Goal: Task Accomplishment & Management: Manage account settings

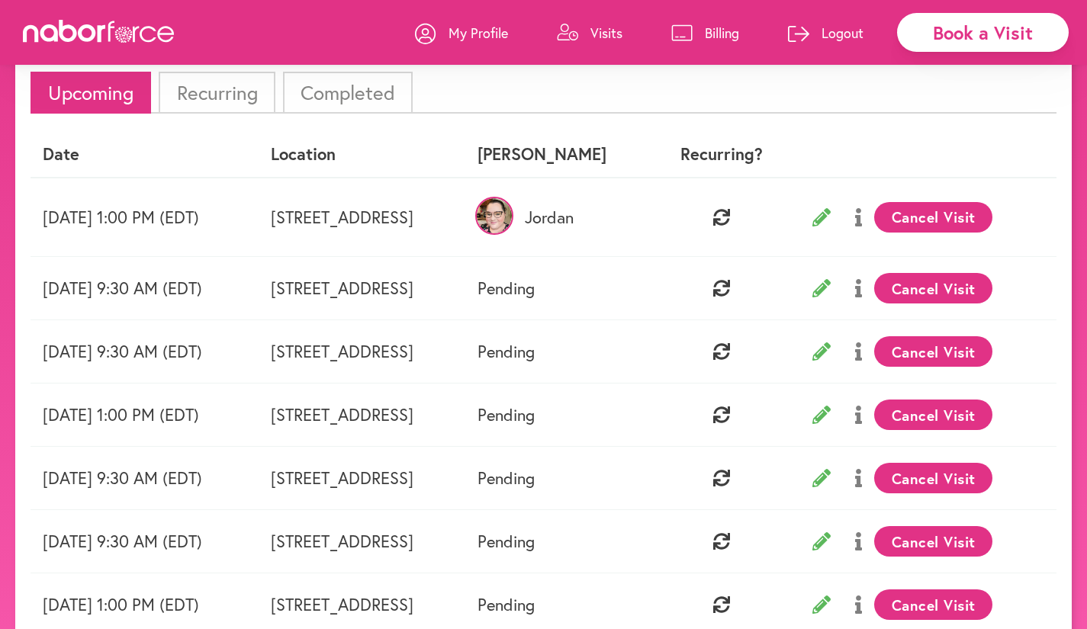
click at [593, 35] on p "Visits" at bounding box center [606, 33] width 32 height 18
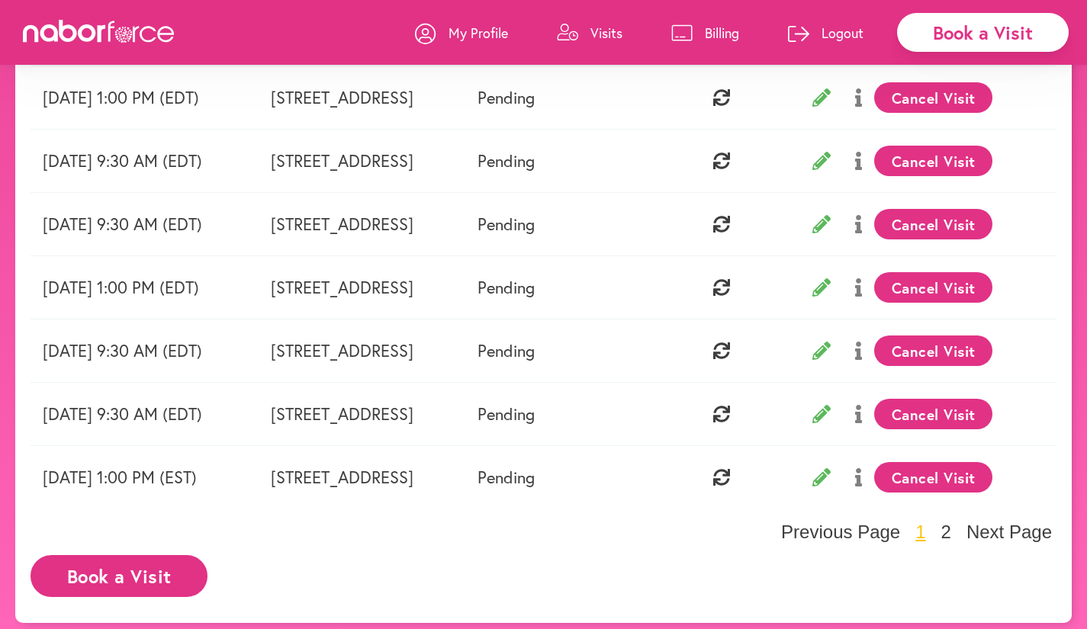
scroll to position [421, 0]
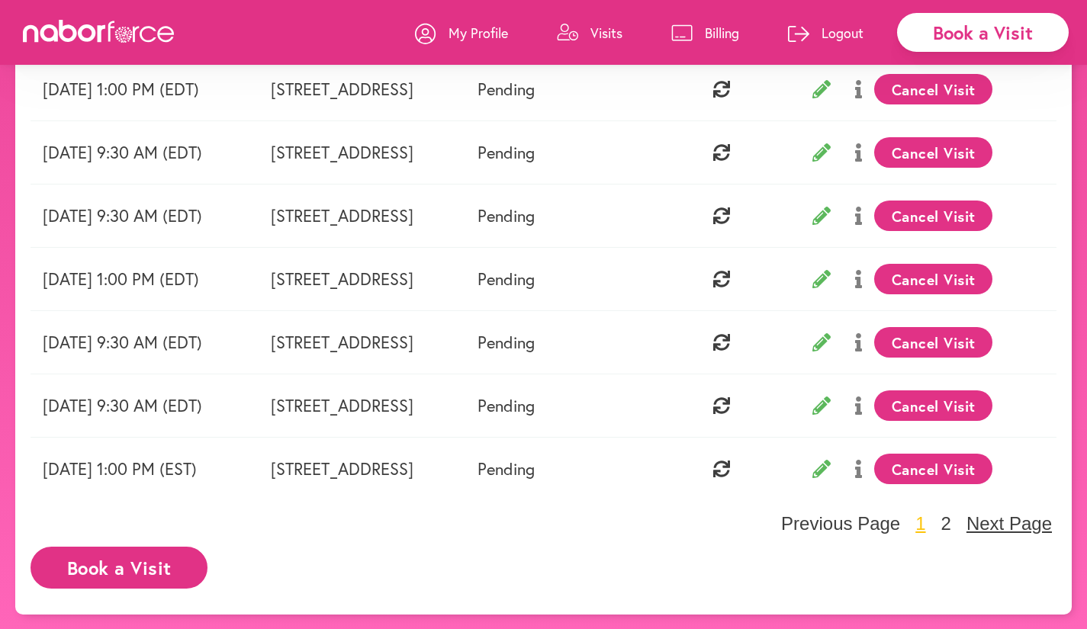
click at [1022, 518] on button "Next Page" at bounding box center [1009, 524] width 95 height 23
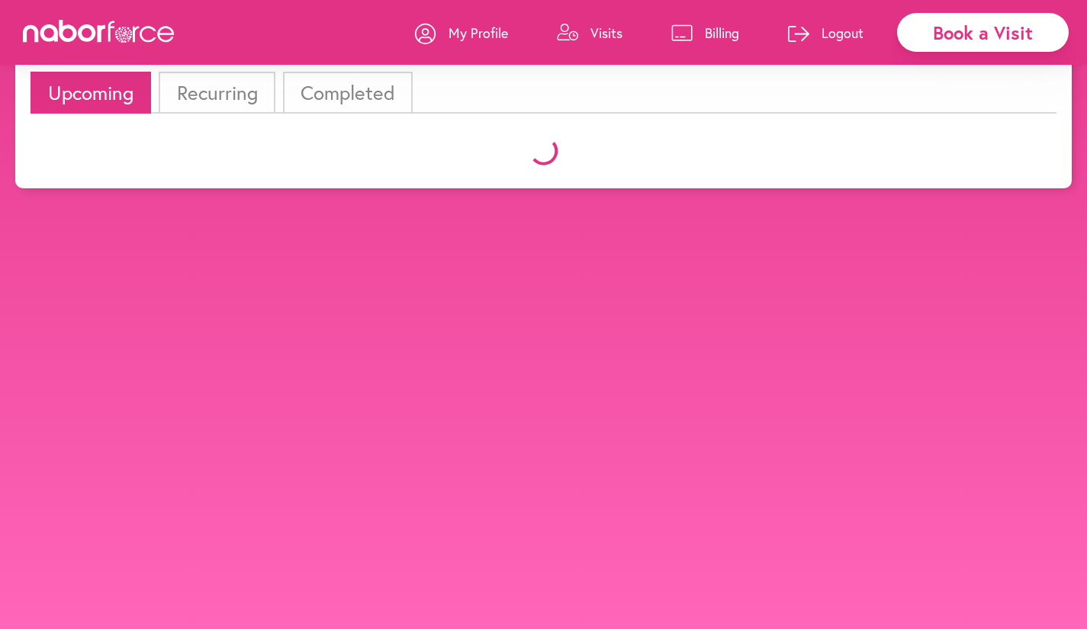
scroll to position [95, 0]
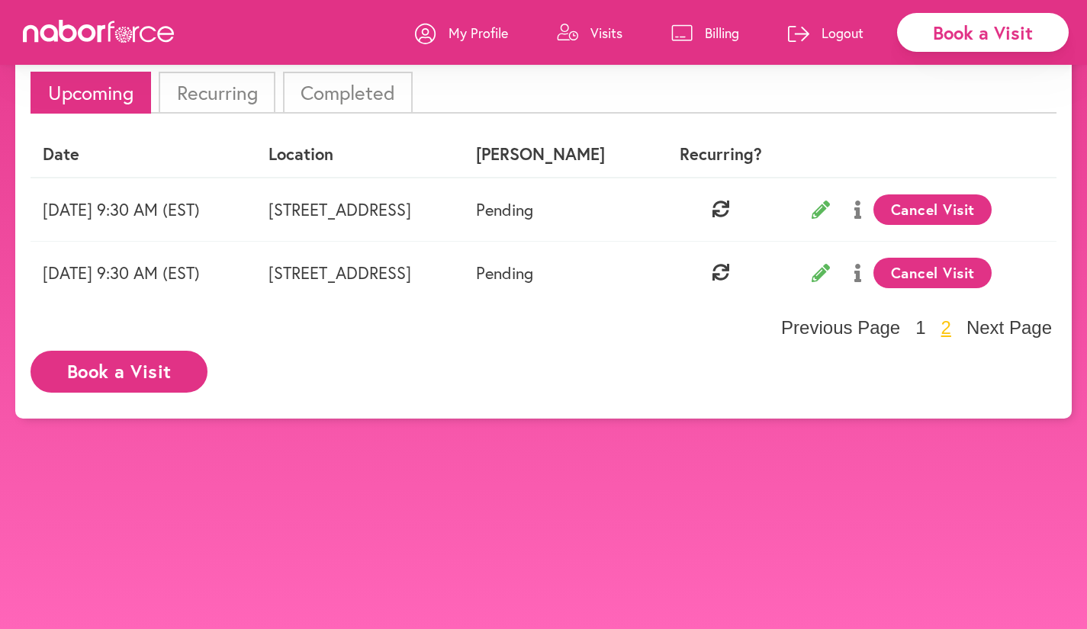
click at [592, 30] on p "Visits" at bounding box center [606, 33] width 32 height 18
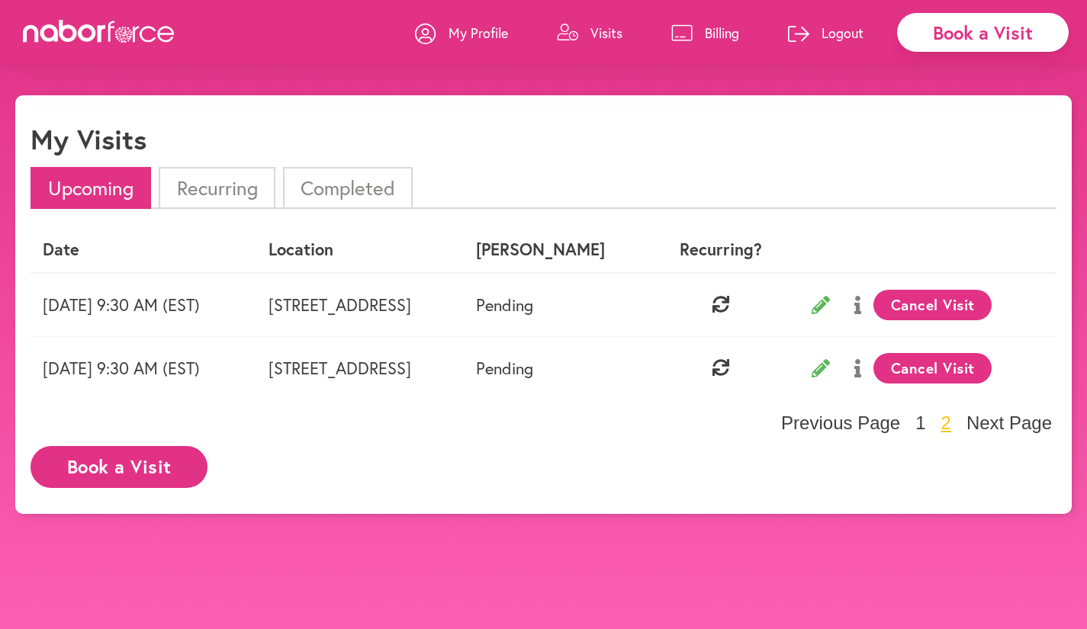
click at [732, 32] on p "Billing" at bounding box center [722, 33] width 34 height 18
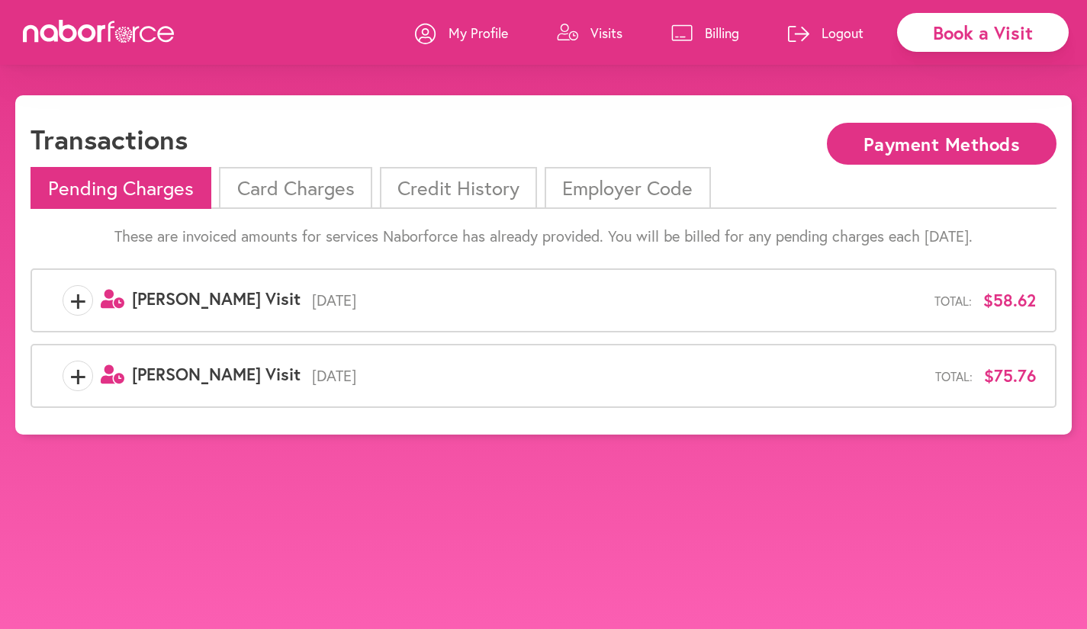
click at [487, 28] on p "My Profile" at bounding box center [478, 33] width 59 height 18
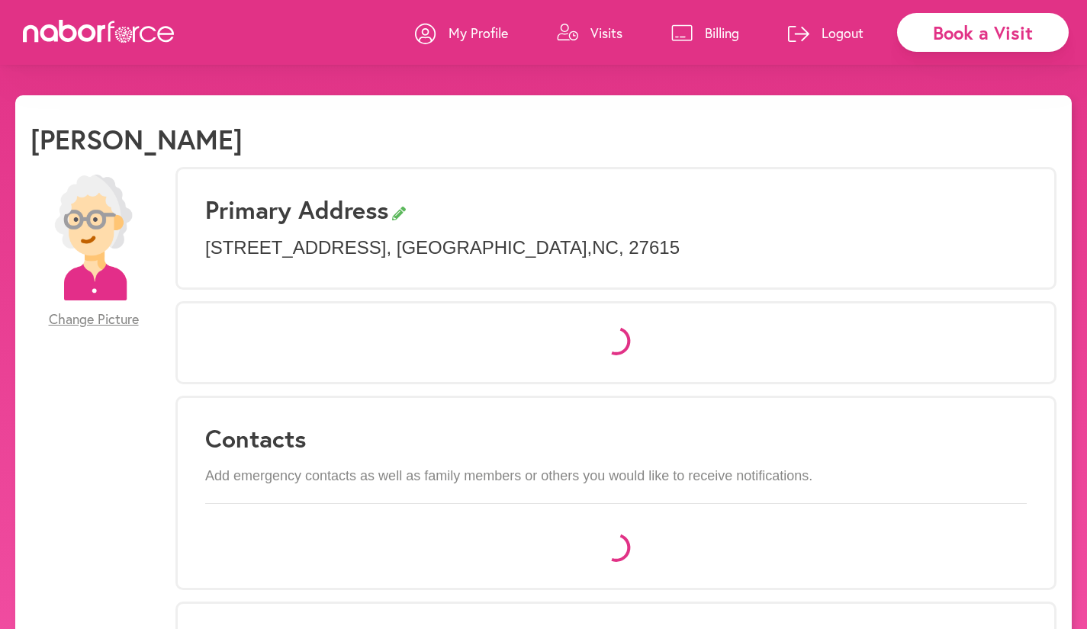
select select "*"
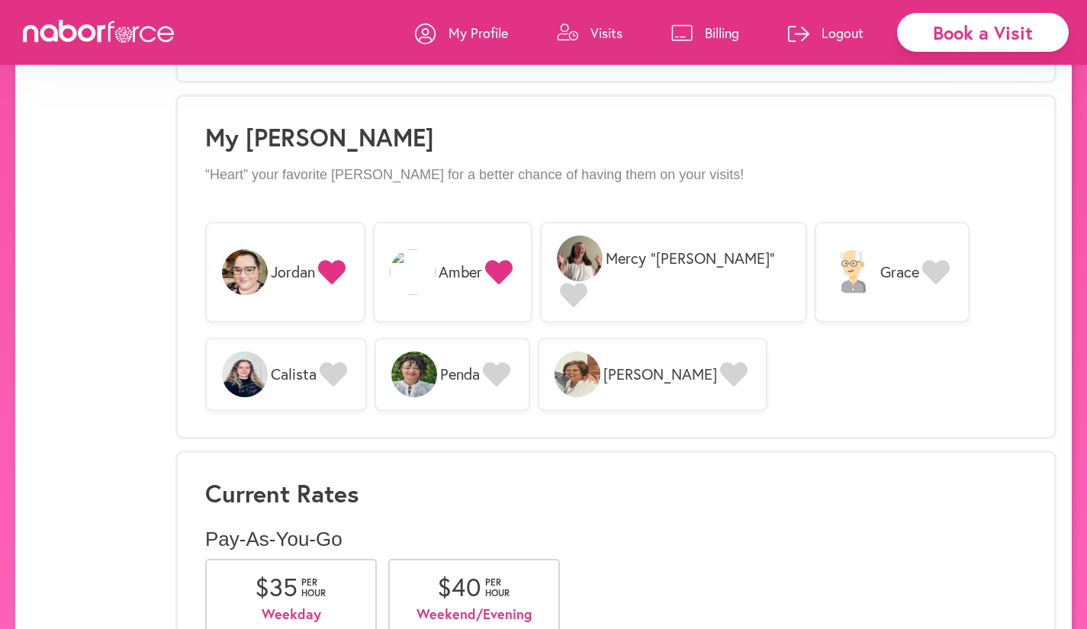
scroll to position [1217, 0]
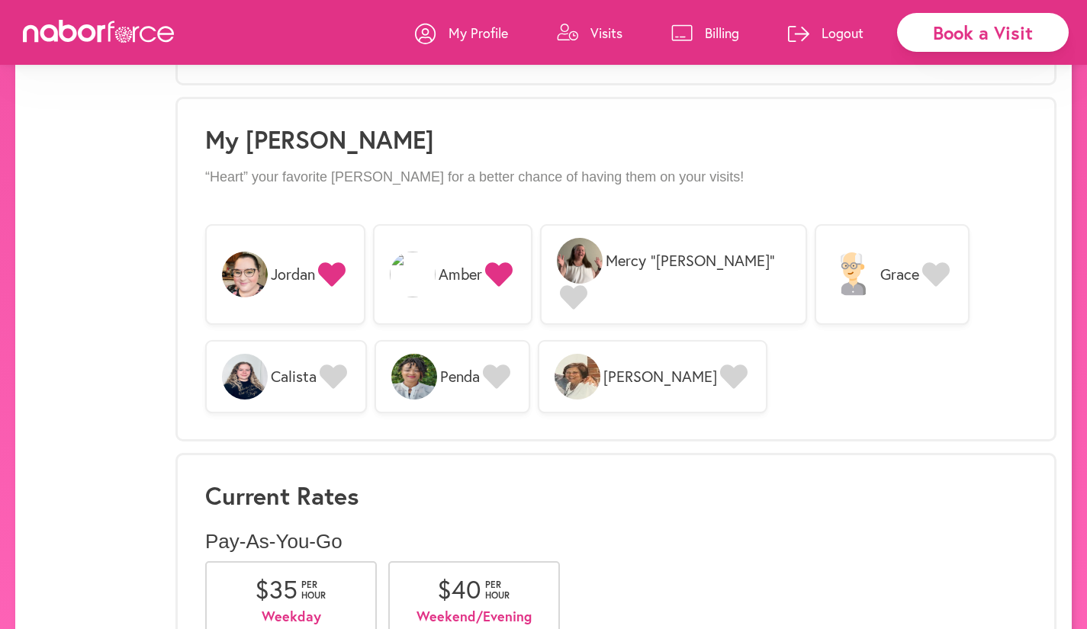
click at [497, 365] on icon at bounding box center [496, 377] width 27 height 24
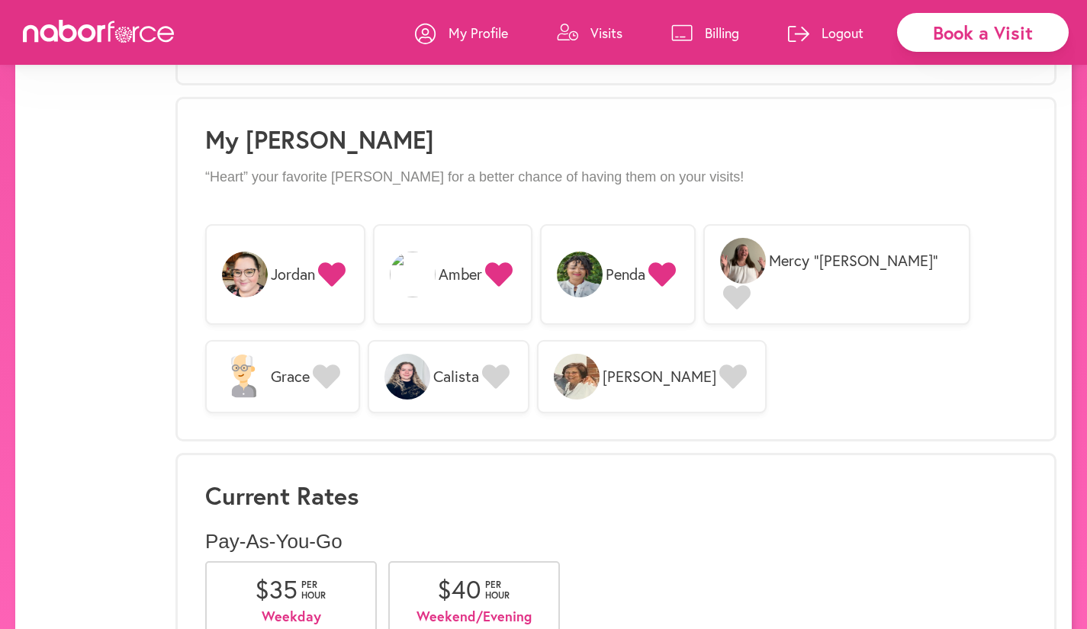
drag, startPoint x: 267, startPoint y: 349, endPoint x: 777, endPoint y: 520, distance: 537.4
click at [777, 530] on p "Pay-As-You-Go" at bounding box center [616, 542] width 822 height 24
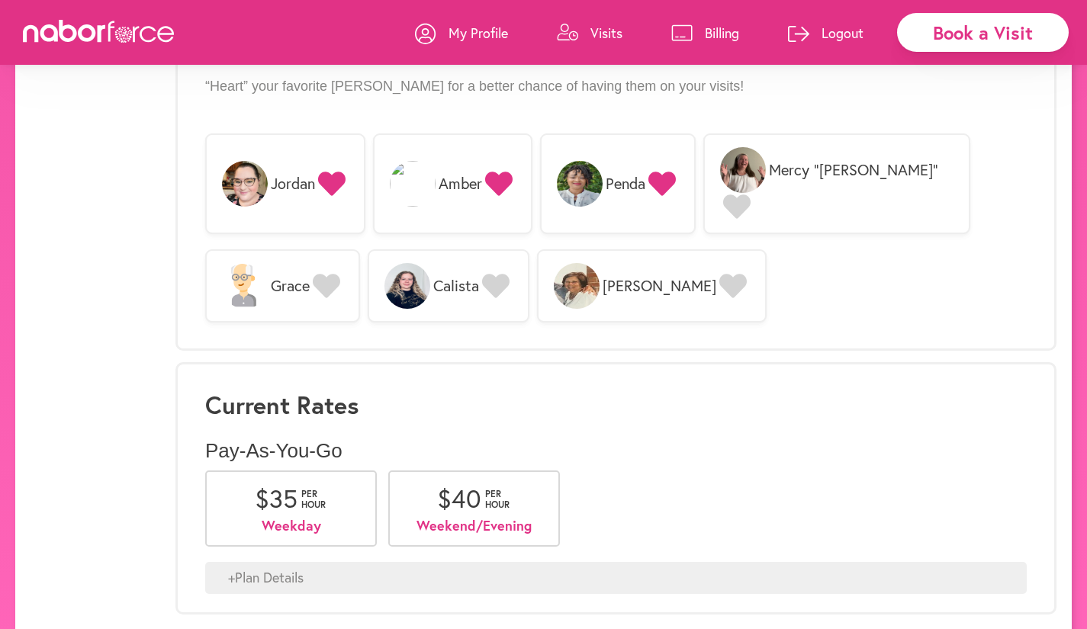
click at [273, 562] on div "+ Plan Details" at bounding box center [616, 578] width 822 height 32
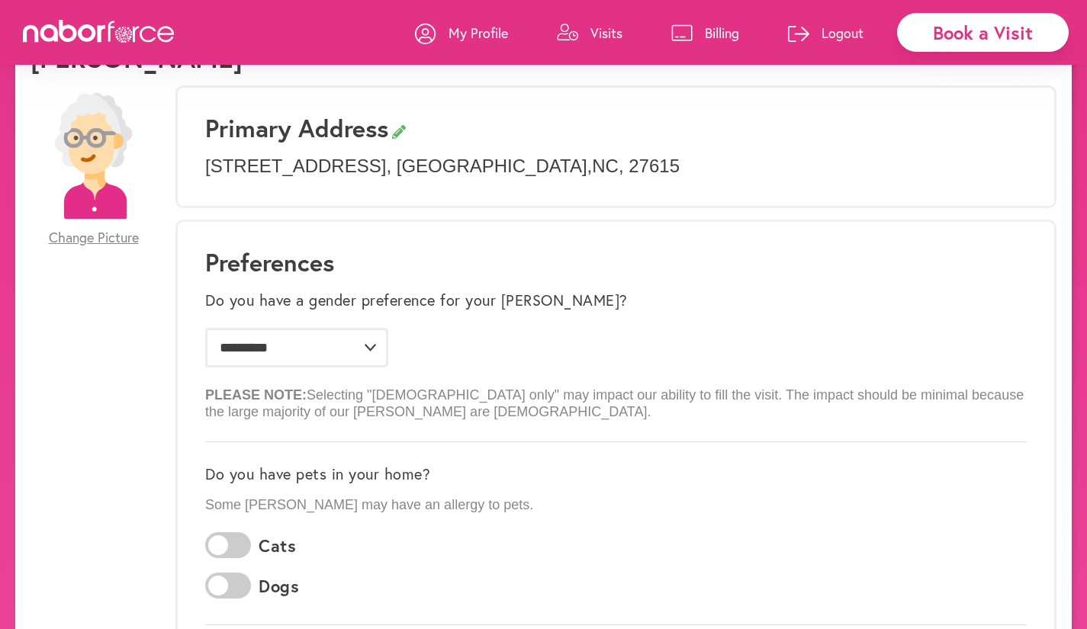
scroll to position [0, 0]
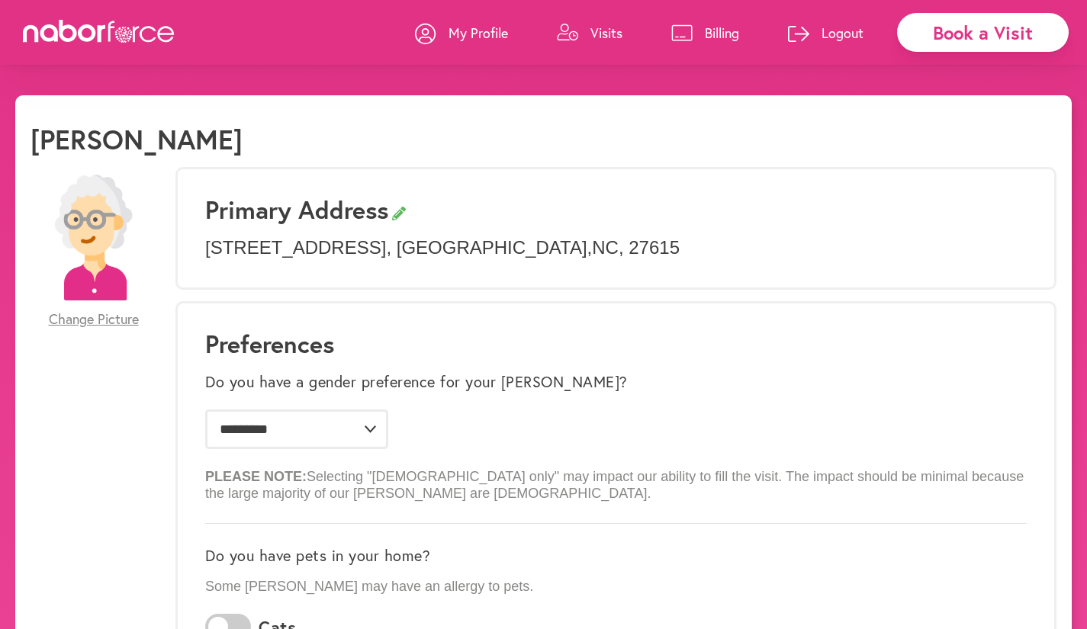
click at [719, 26] on p "Billing" at bounding box center [722, 33] width 34 height 18
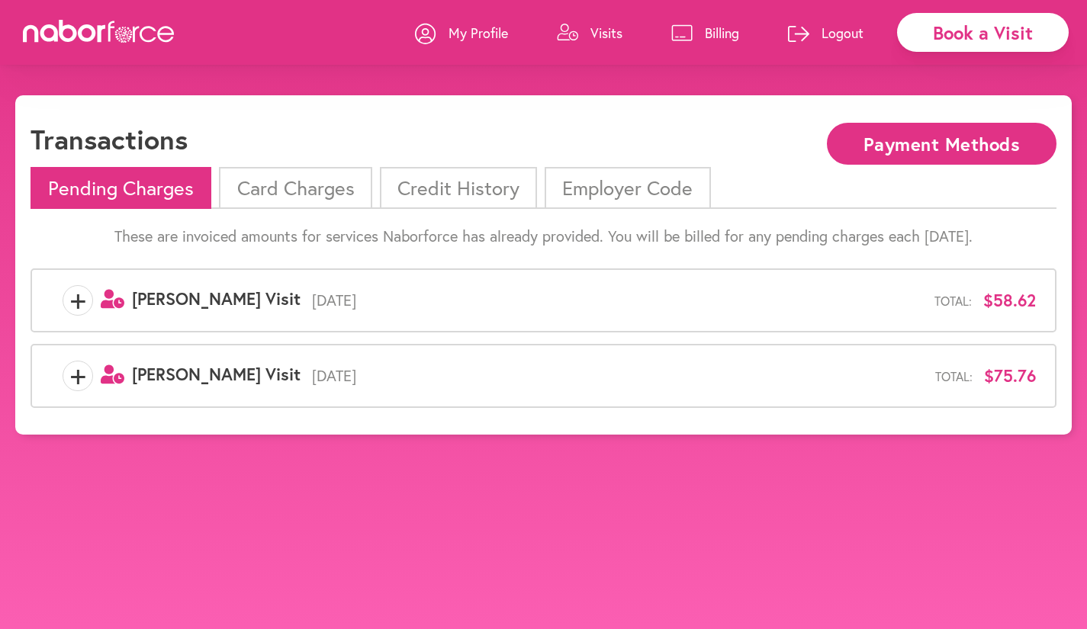
click at [885, 133] on button "Payment Methods" at bounding box center [942, 144] width 230 height 42
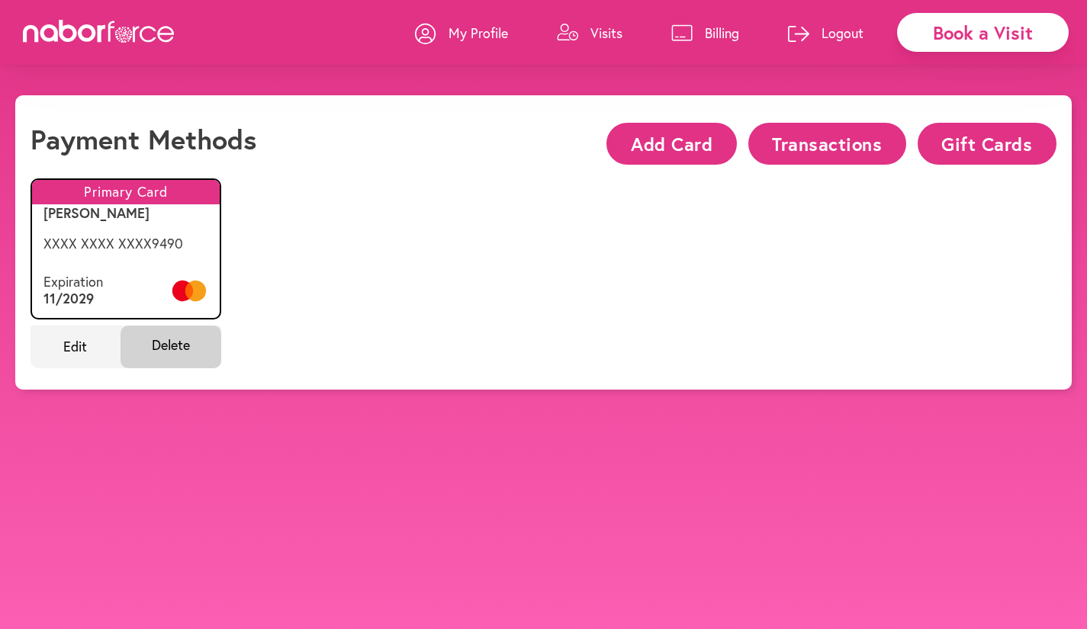
click at [486, 32] on p "My Profile" at bounding box center [478, 33] width 59 height 18
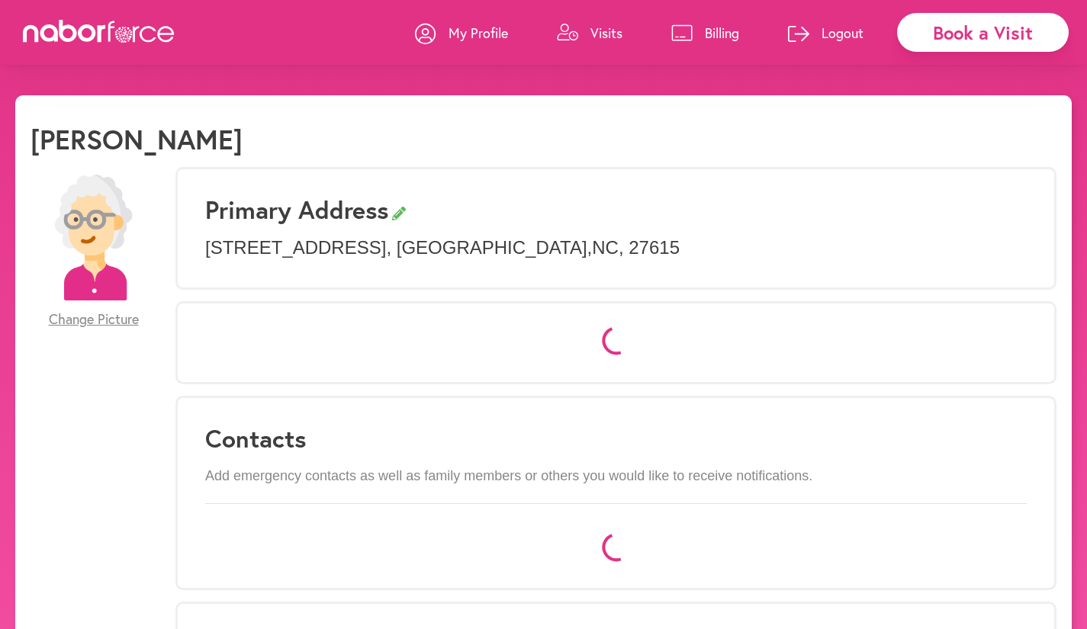
select select "*"
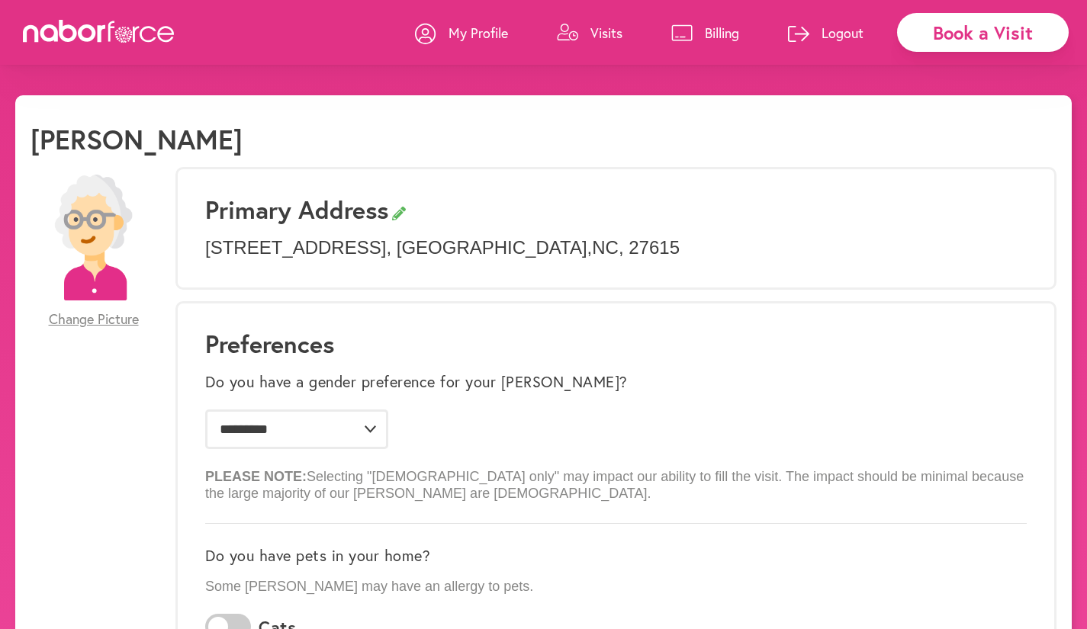
click at [111, 34] on icon at bounding box center [99, 31] width 153 height 23
click at [59, 34] on icon at bounding box center [99, 31] width 153 height 23
click at [429, 34] on icon at bounding box center [425, 33] width 21 height 21
click at [152, 30] on icon at bounding box center [99, 31] width 153 height 23
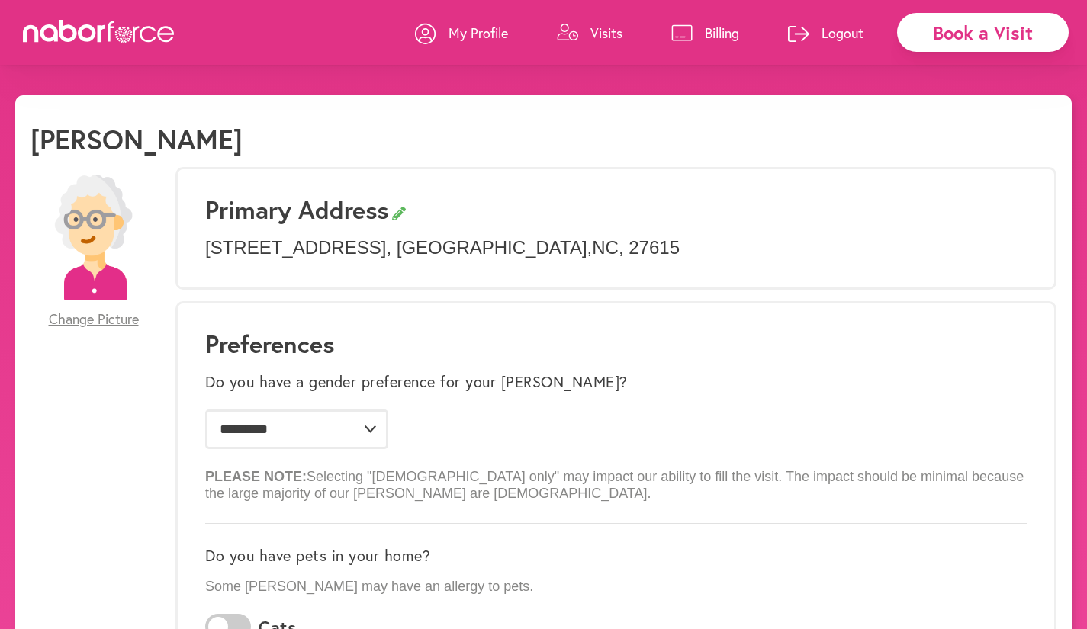
click at [591, 31] on p "Visits" at bounding box center [606, 33] width 32 height 18
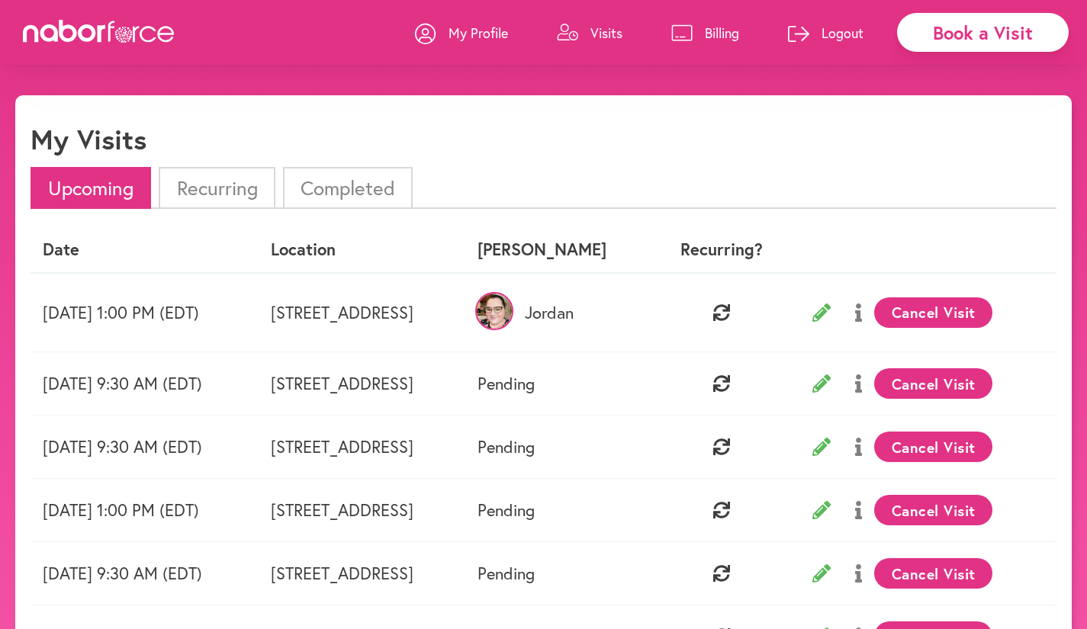
click at [162, 33] on icon at bounding box center [167, 34] width 17 height 16
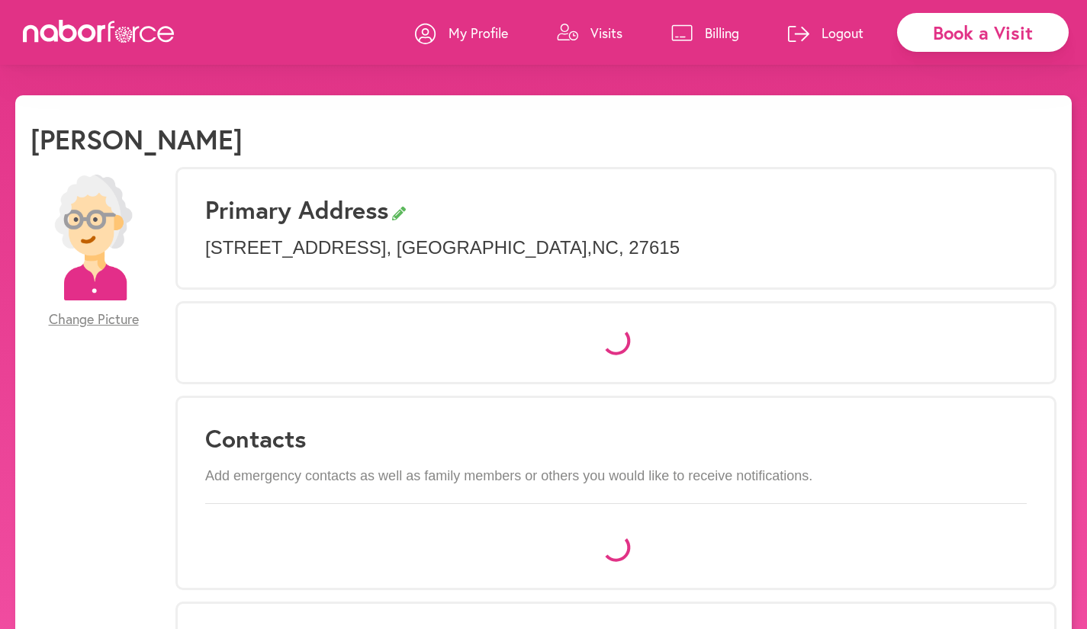
select select "*"
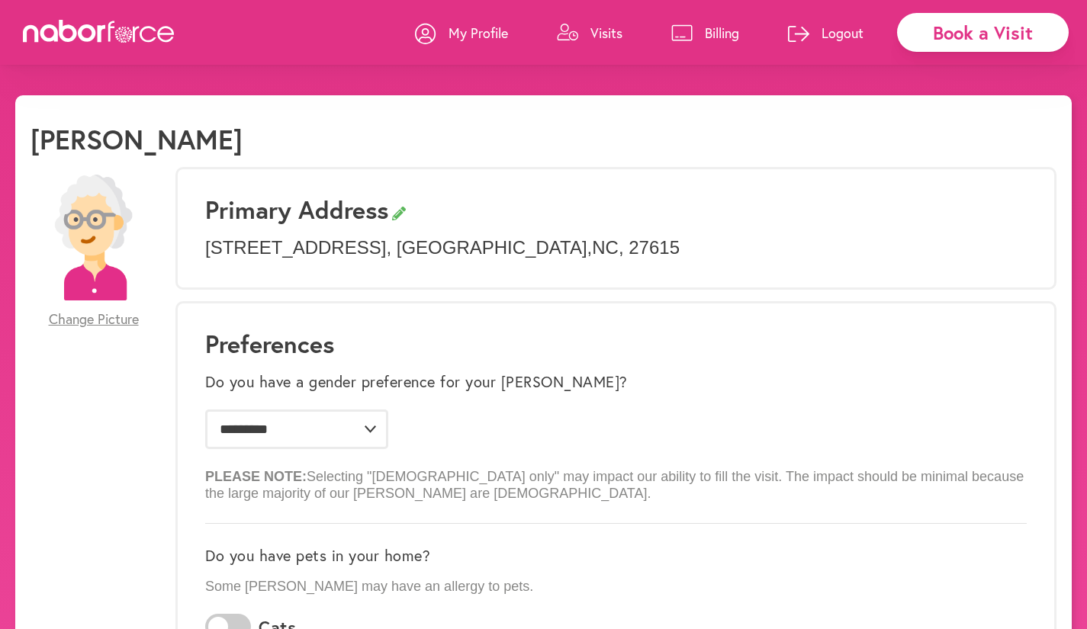
click at [110, 320] on span "Change Picture" at bounding box center [94, 319] width 90 height 17
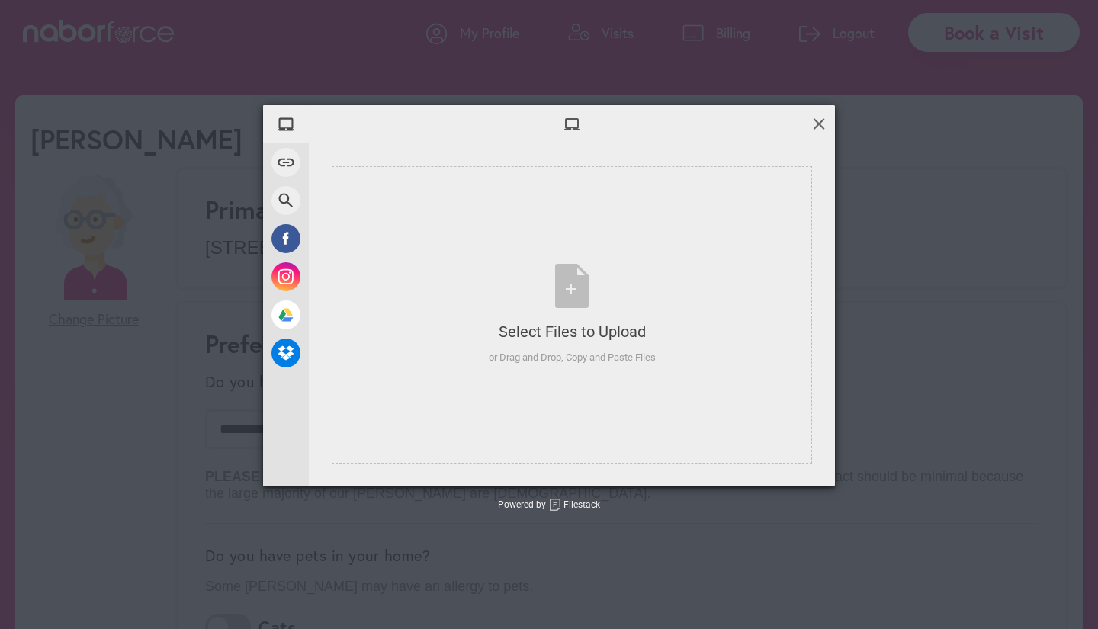
click at [818, 120] on span at bounding box center [819, 123] width 17 height 17
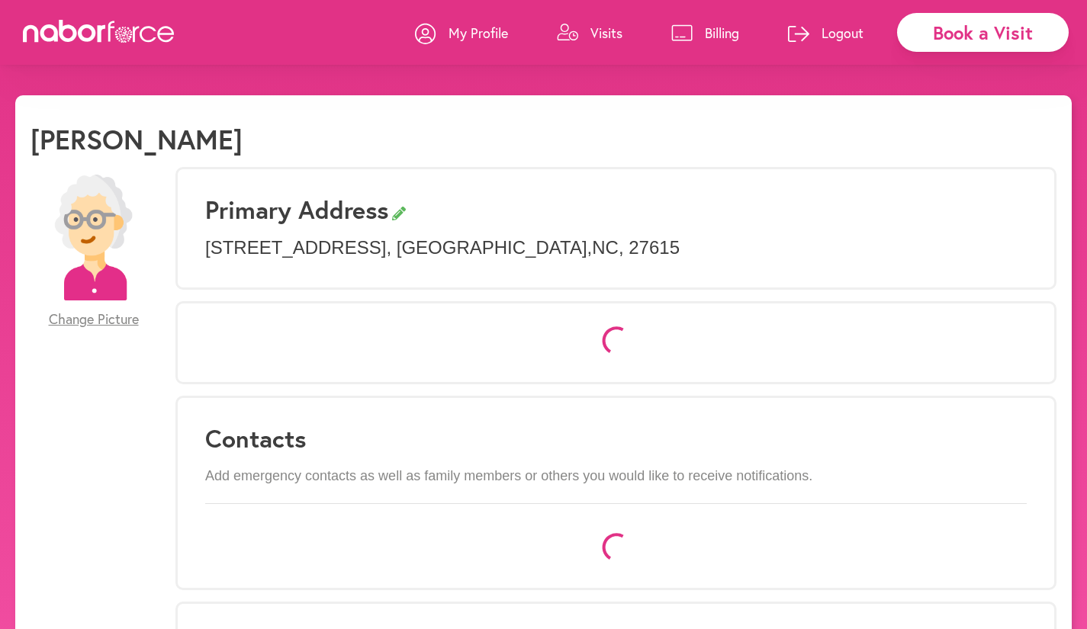
select select "*"
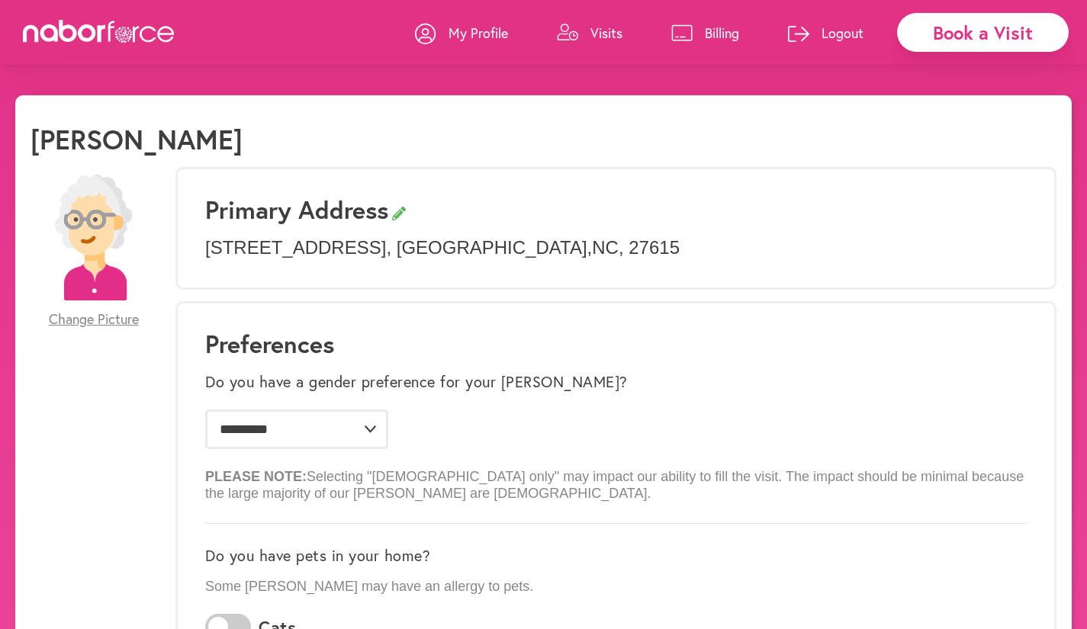
click at [149, 34] on icon at bounding box center [99, 31] width 153 height 23
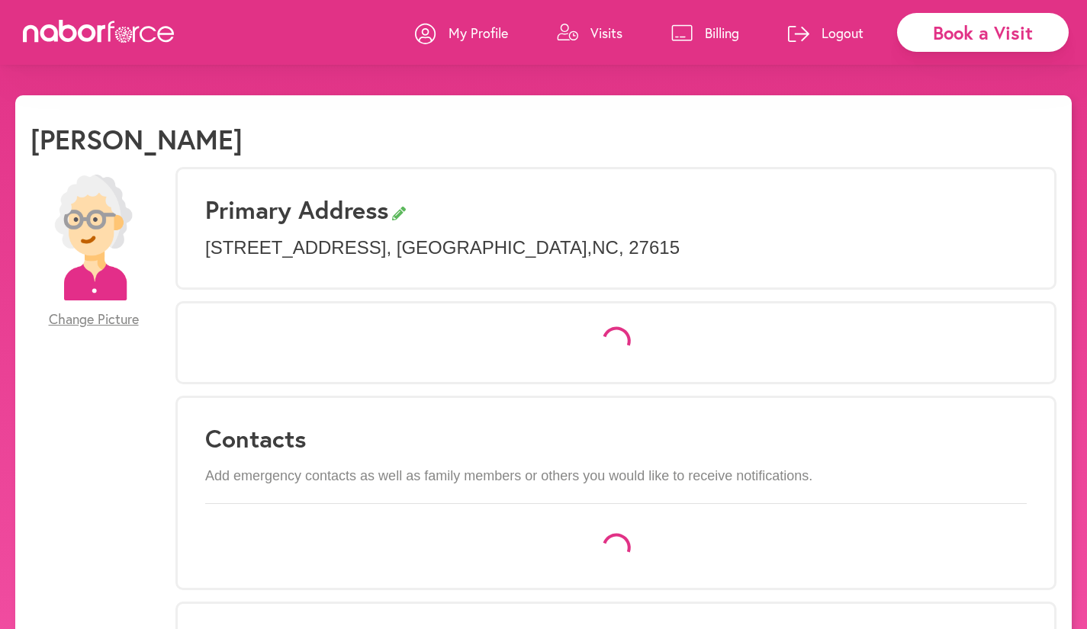
select select "*"
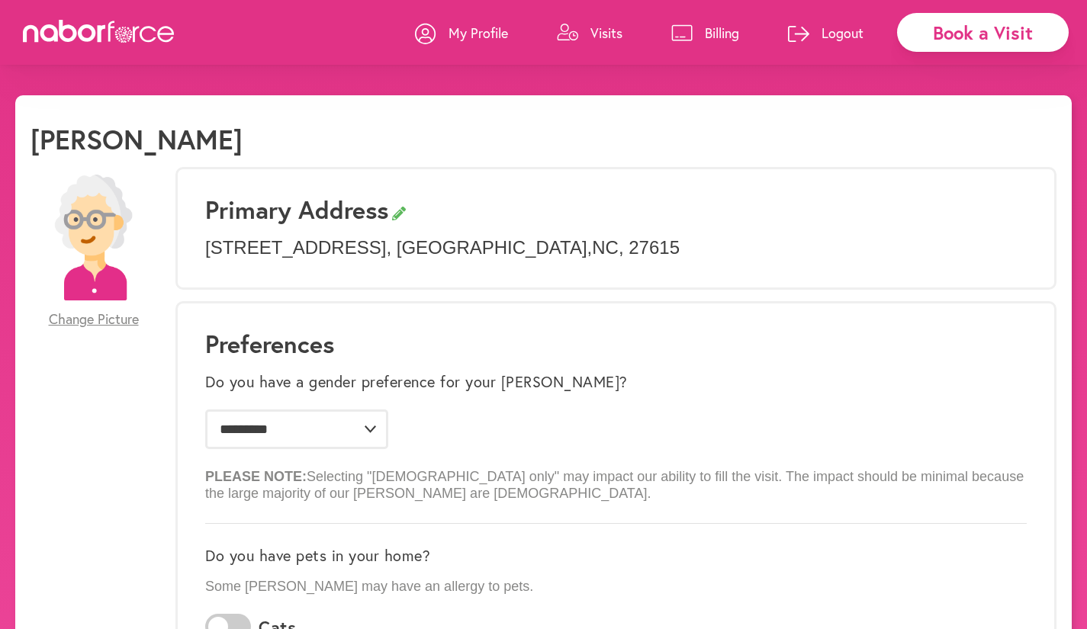
click at [597, 43] on link "Visits" at bounding box center [590, 33] width 66 height 46
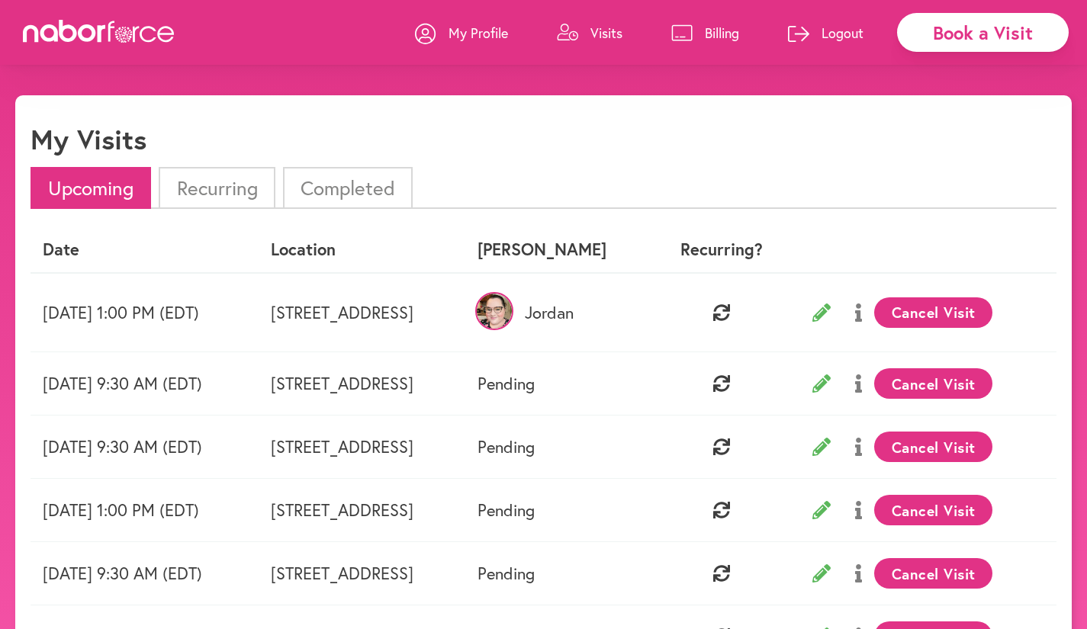
click at [474, 31] on p "My Profile" at bounding box center [478, 33] width 59 height 18
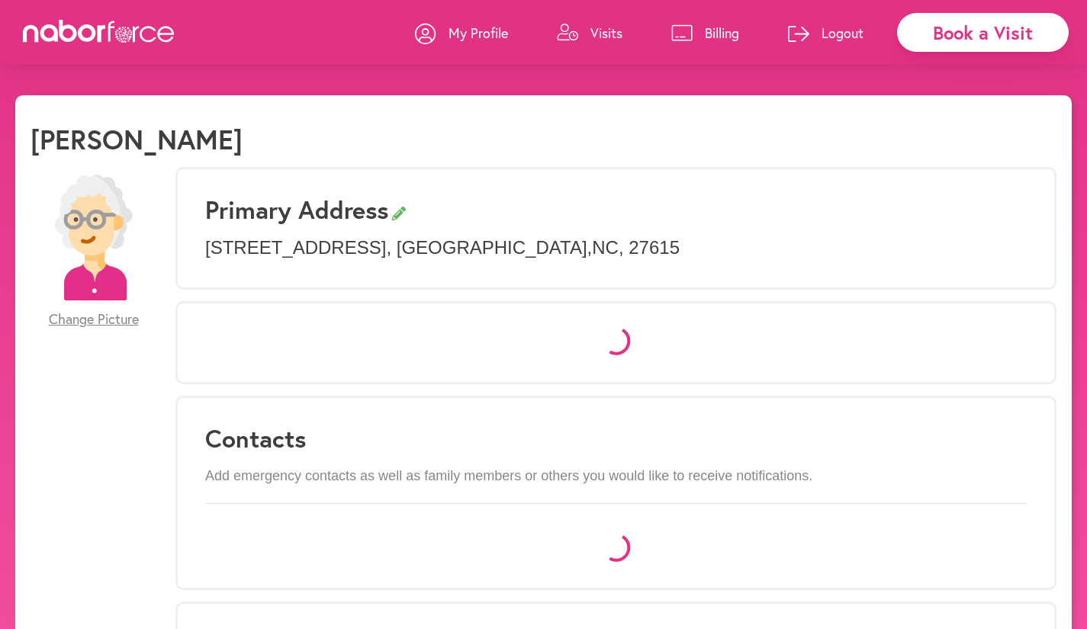
select select "*"
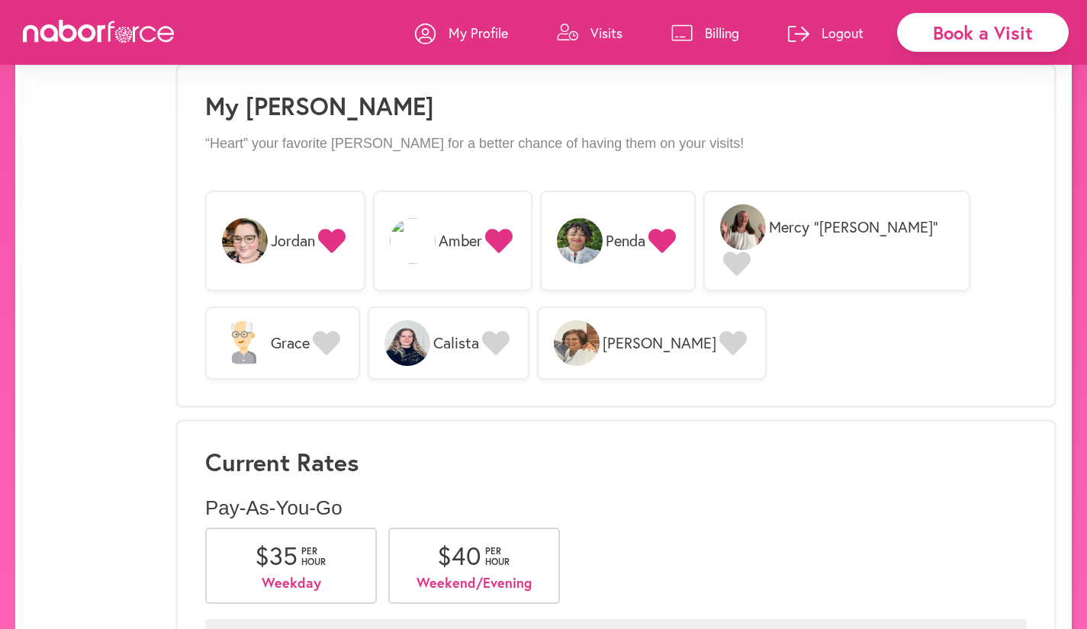
scroll to position [1282, 0]
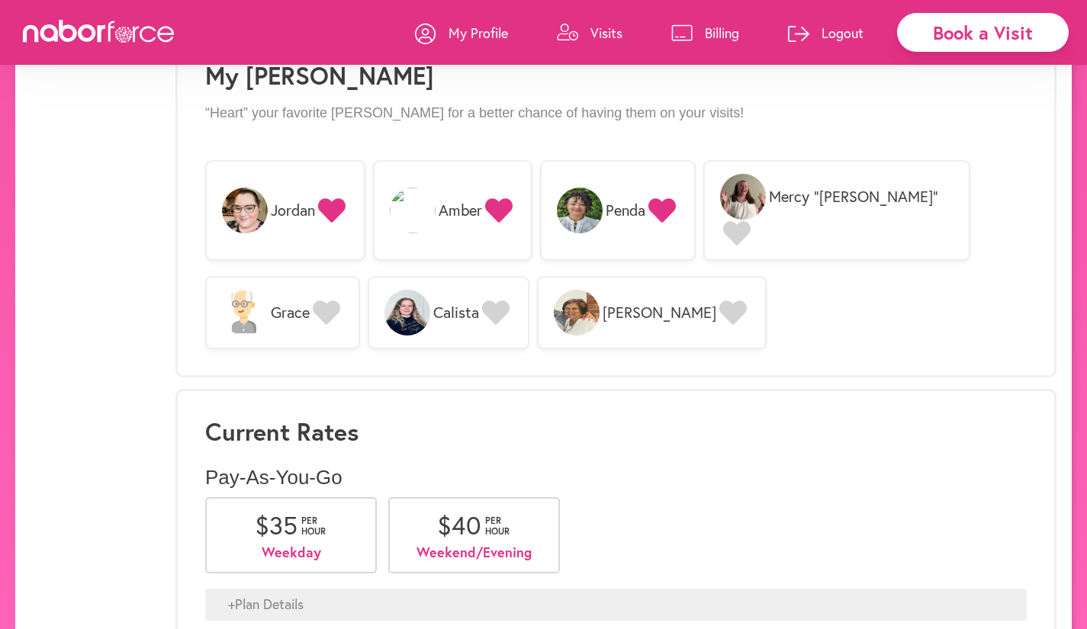
click at [719, 301] on icon at bounding box center [732, 313] width 27 height 24
